Goal: Transaction & Acquisition: Purchase product/service

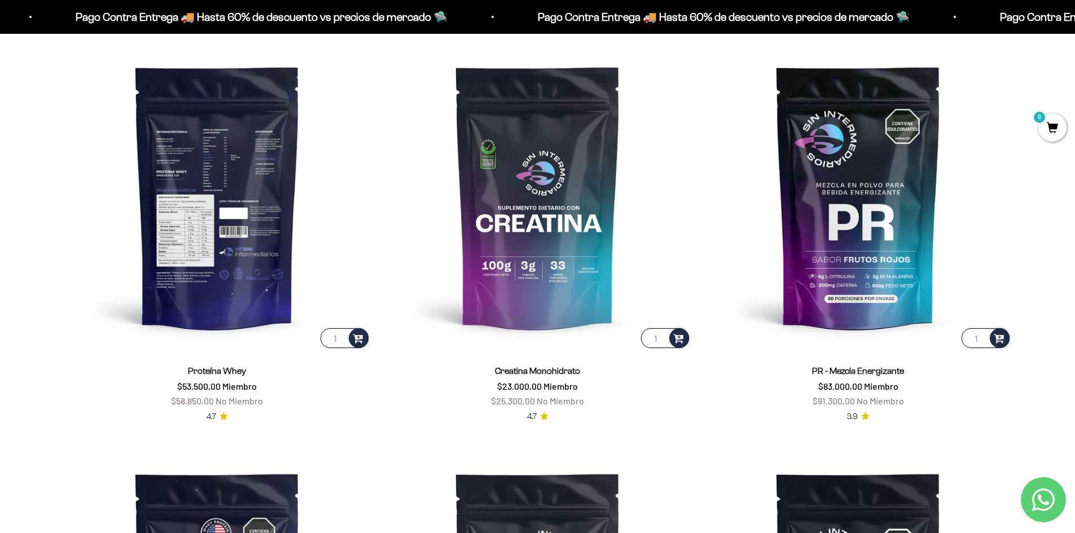
scroll to position [562, 0]
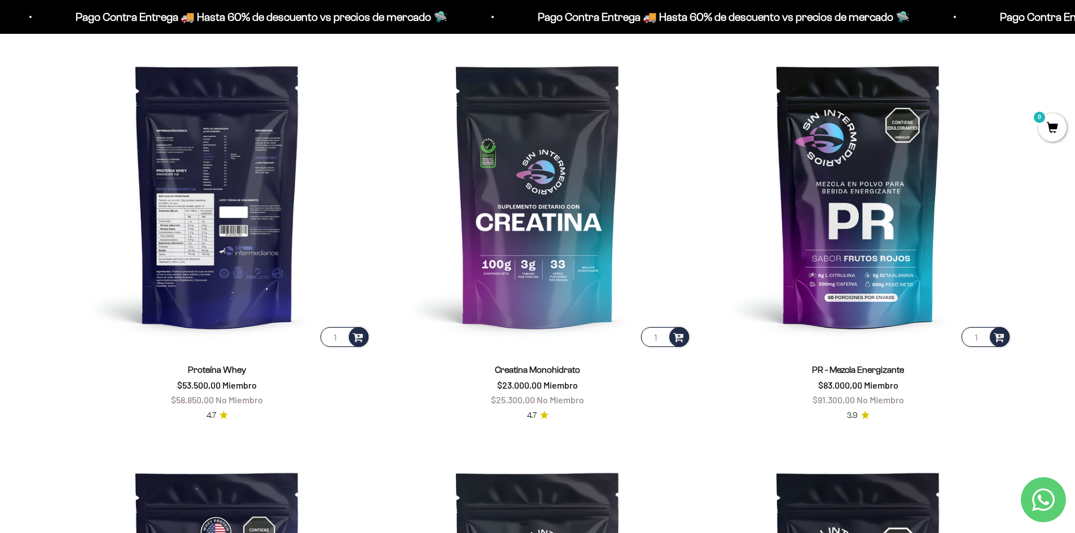
click at [216, 214] on img at bounding box center [217, 195] width 307 height 307
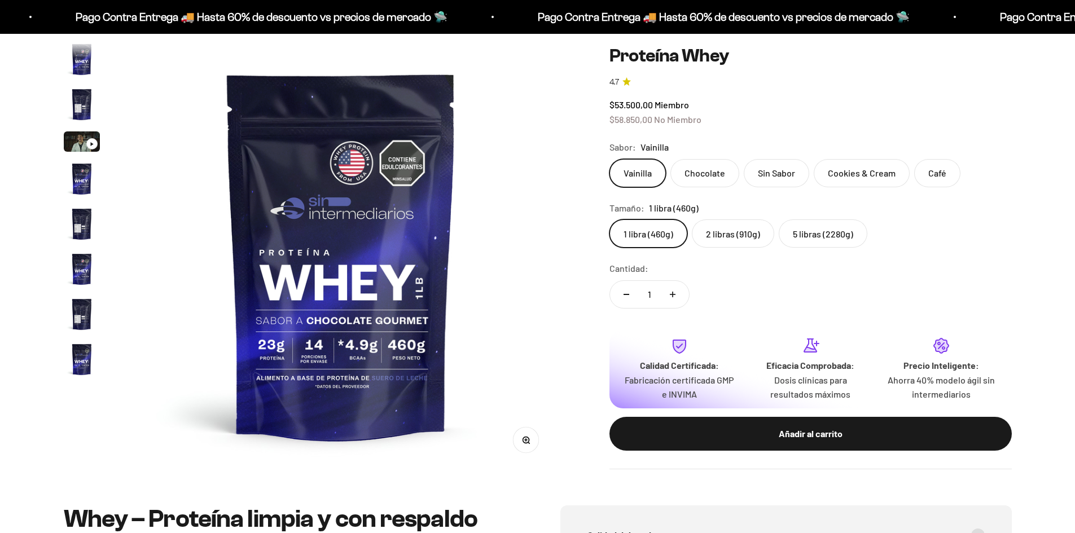
scroll to position [543, 0]
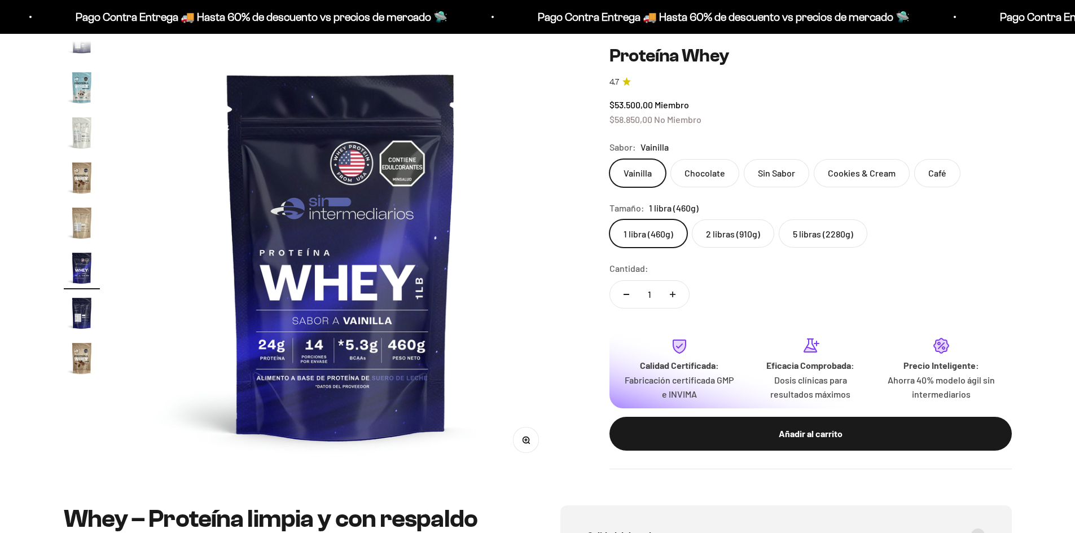
click at [947, 175] on label "Café" at bounding box center [937, 173] width 46 height 28
click at [610, 159] on input "Café" at bounding box center [609, 159] width 1 height 1
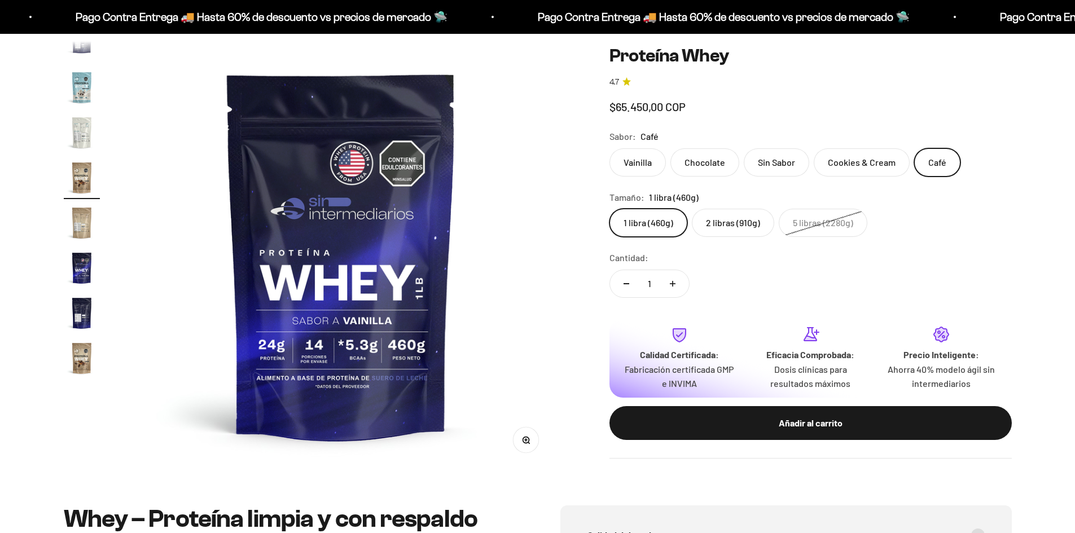
scroll to position [472, 0]
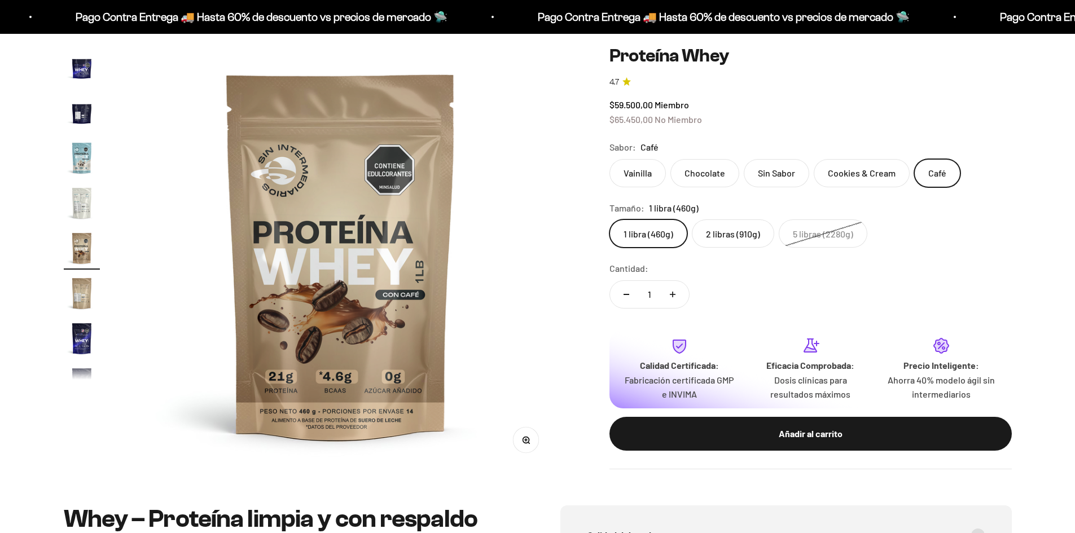
click at [857, 180] on label "Cookies & Cream" at bounding box center [862, 173] width 96 height 28
click at [610, 159] on input "Cookies & Cream" at bounding box center [609, 159] width 1 height 1
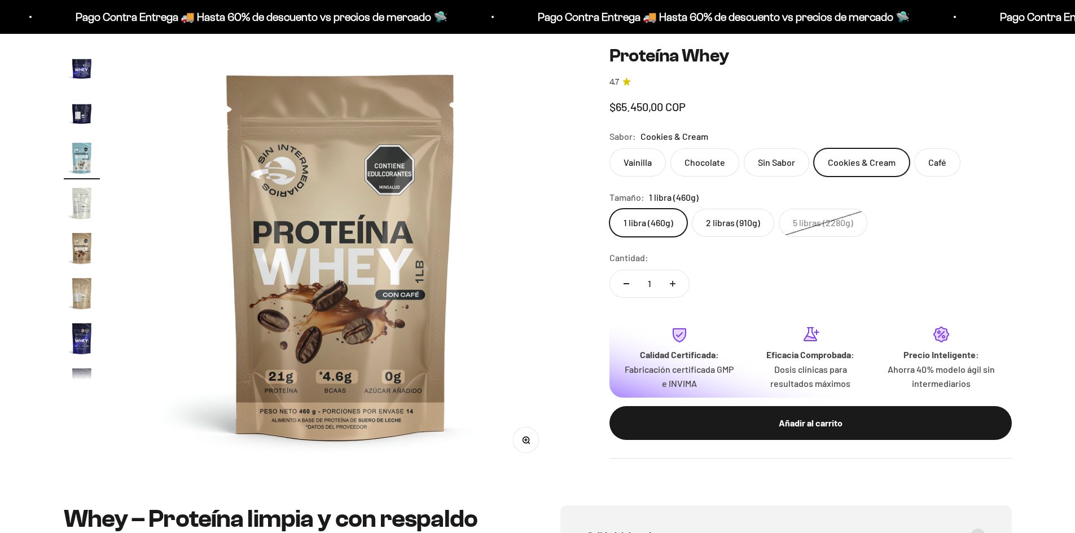
scroll to position [382, 0]
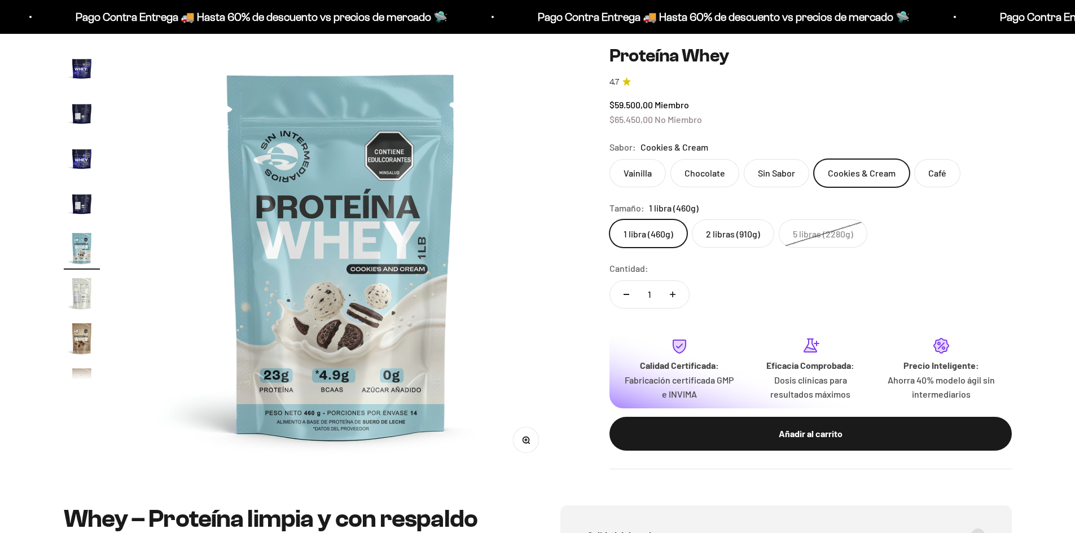
click at [640, 174] on label "Vainilla" at bounding box center [638, 173] width 56 height 28
click at [610, 159] on input "Vainilla" at bounding box center [609, 159] width 1 height 1
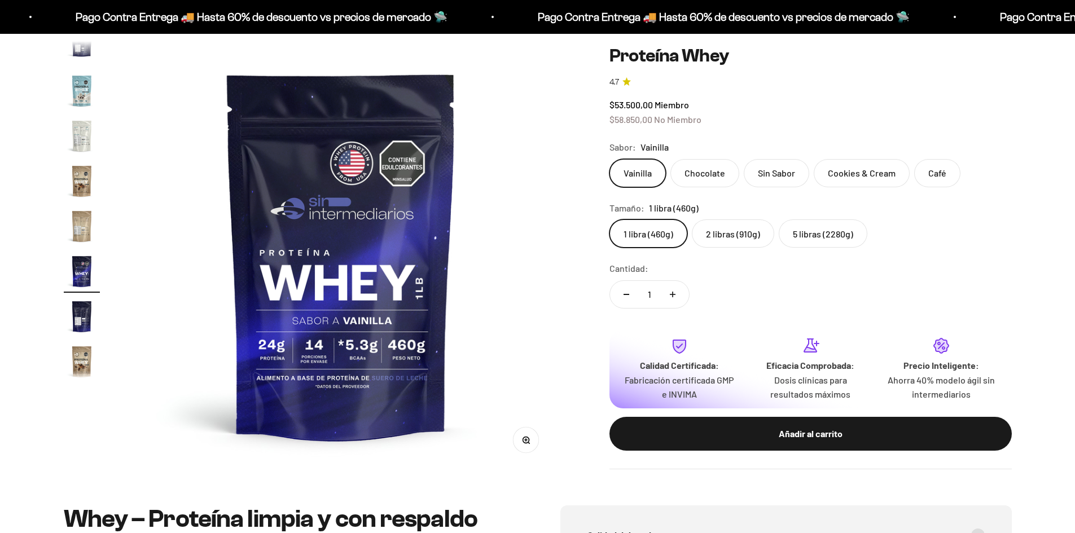
scroll to position [543, 0]
click at [706, 169] on label "Chocolate" at bounding box center [705, 173] width 69 height 28
click at [610, 159] on input "Chocolate" at bounding box center [609, 159] width 1 height 1
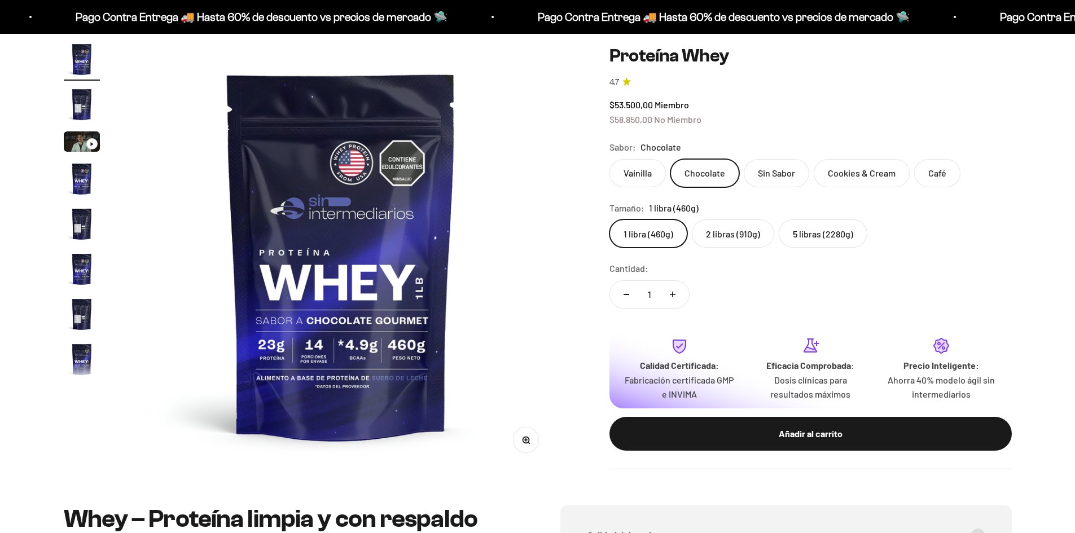
click at [921, 173] on label "Café" at bounding box center [937, 173] width 46 height 28
click at [610, 159] on input "Café" at bounding box center [609, 159] width 1 height 1
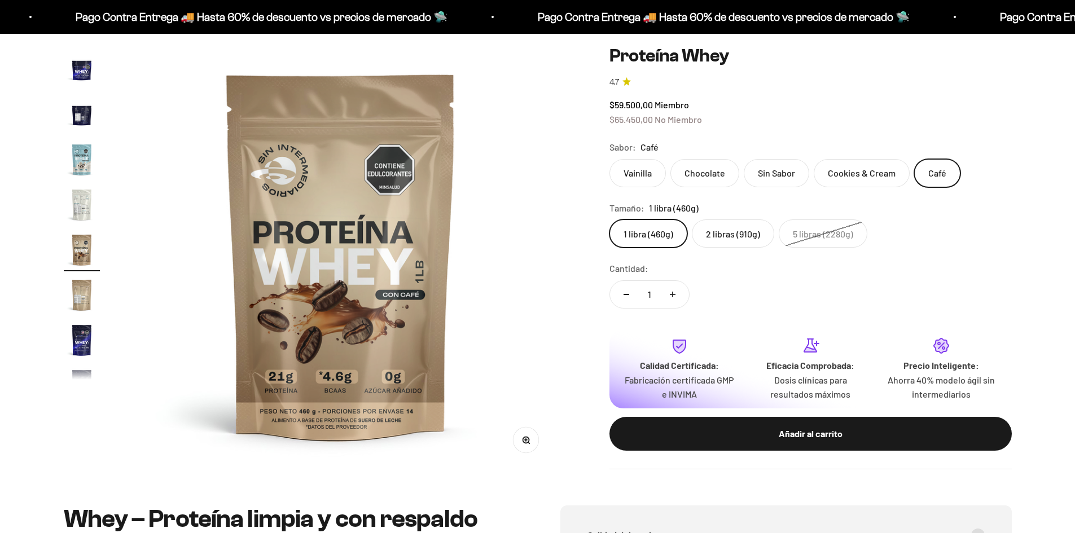
scroll to position [472, 0]
click at [840, 175] on label "Cookies & Cream" at bounding box center [862, 173] width 96 height 28
click at [610, 159] on input "Cookies & Cream" at bounding box center [609, 159] width 1 height 1
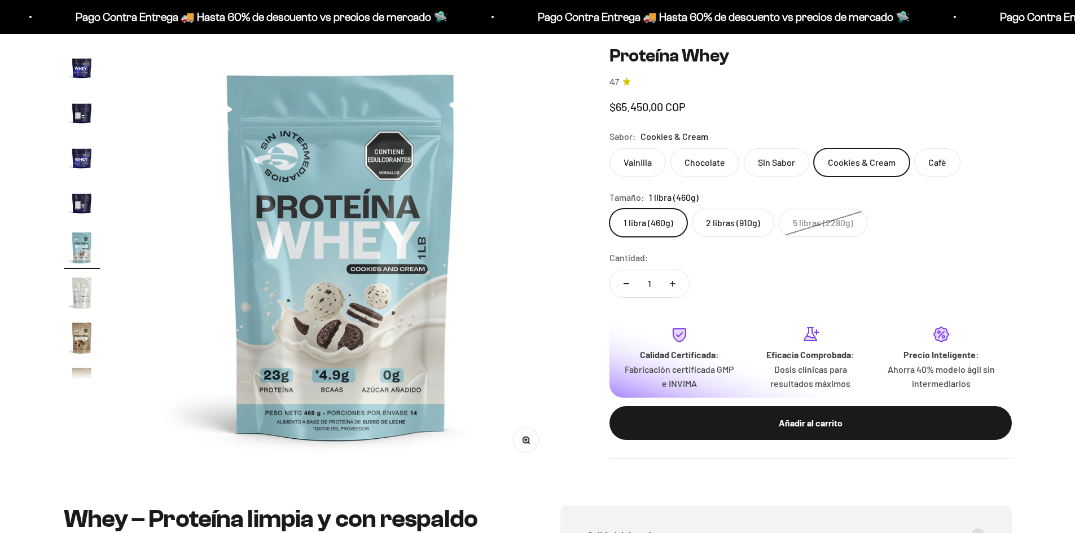
scroll to position [382, 0]
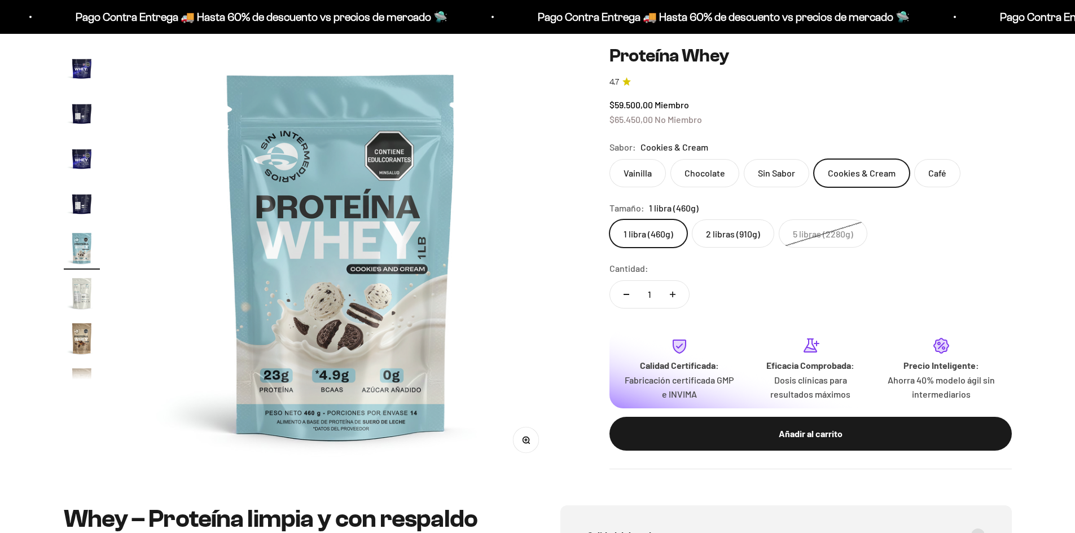
click at [776, 171] on label "Sin Sabor" at bounding box center [776, 173] width 65 height 28
click at [610, 159] on input "Sin Sabor" at bounding box center [609, 159] width 1 height 1
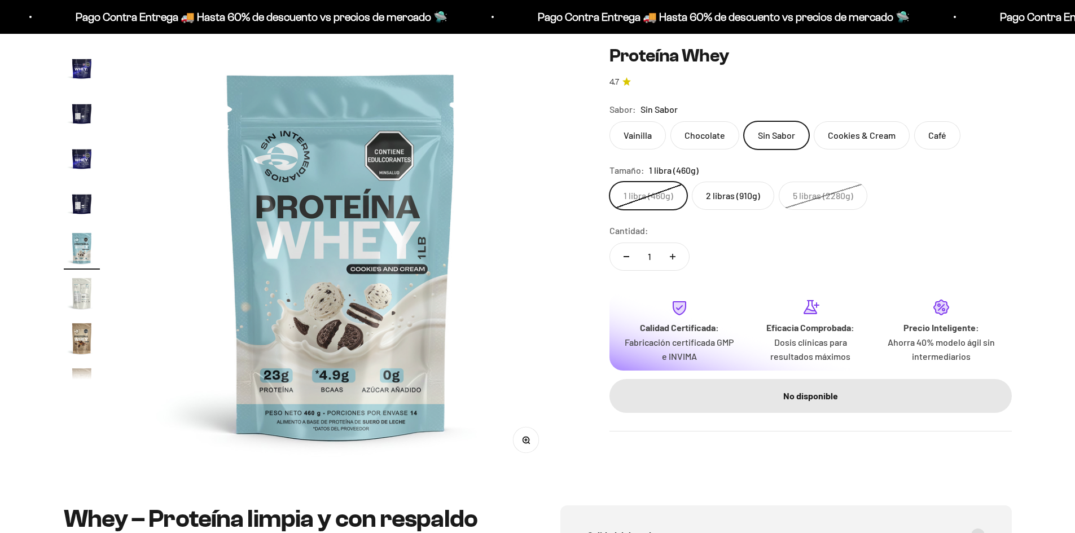
click at [691, 146] on label "Chocolate" at bounding box center [705, 135] width 69 height 28
click at [610, 121] on input "Chocolate" at bounding box center [609, 120] width 1 height 1
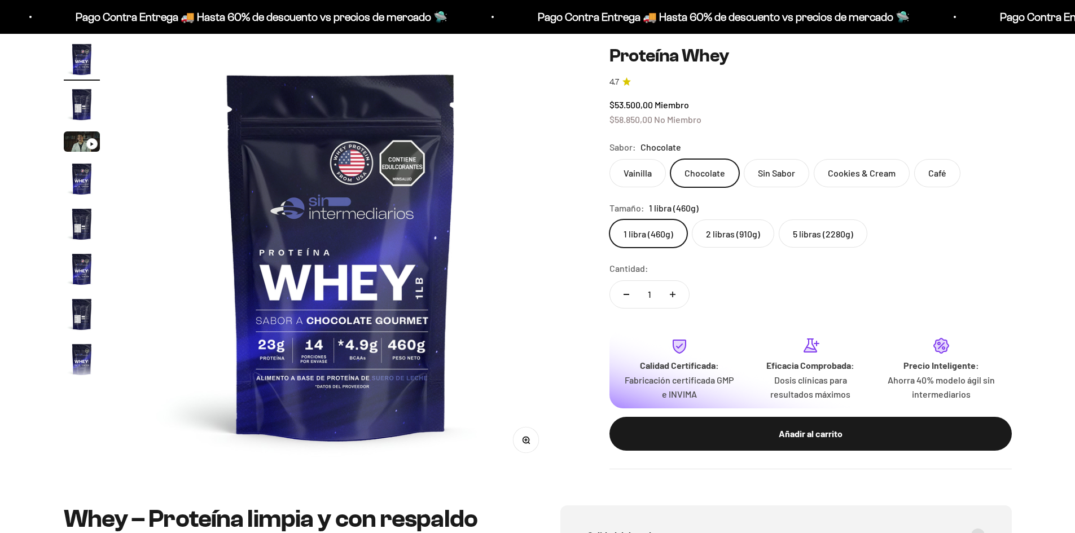
click at [636, 167] on label "Vainilla" at bounding box center [638, 173] width 56 height 28
click at [610, 159] on input "Vainilla" at bounding box center [609, 159] width 1 height 1
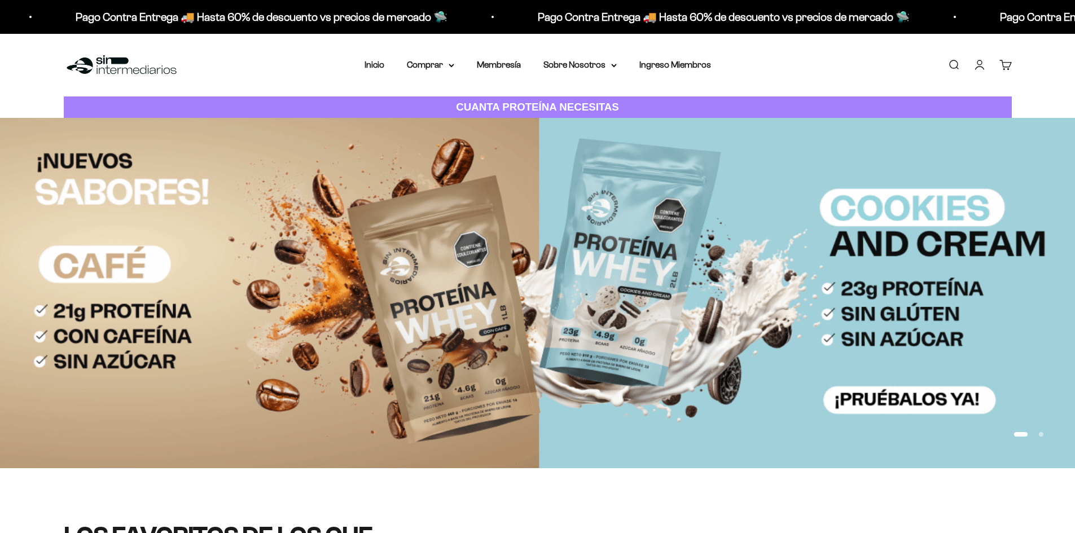
scroll to position [562, 0]
